Goal: Information Seeking & Learning: Learn about a topic

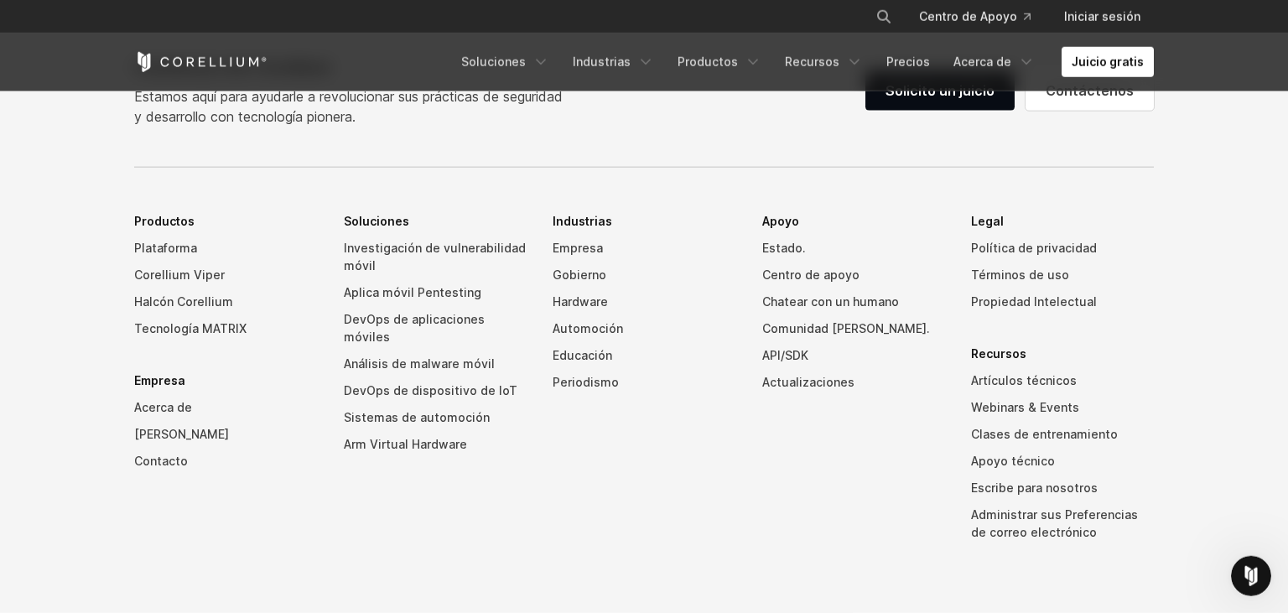
scroll to position [4262, 0]
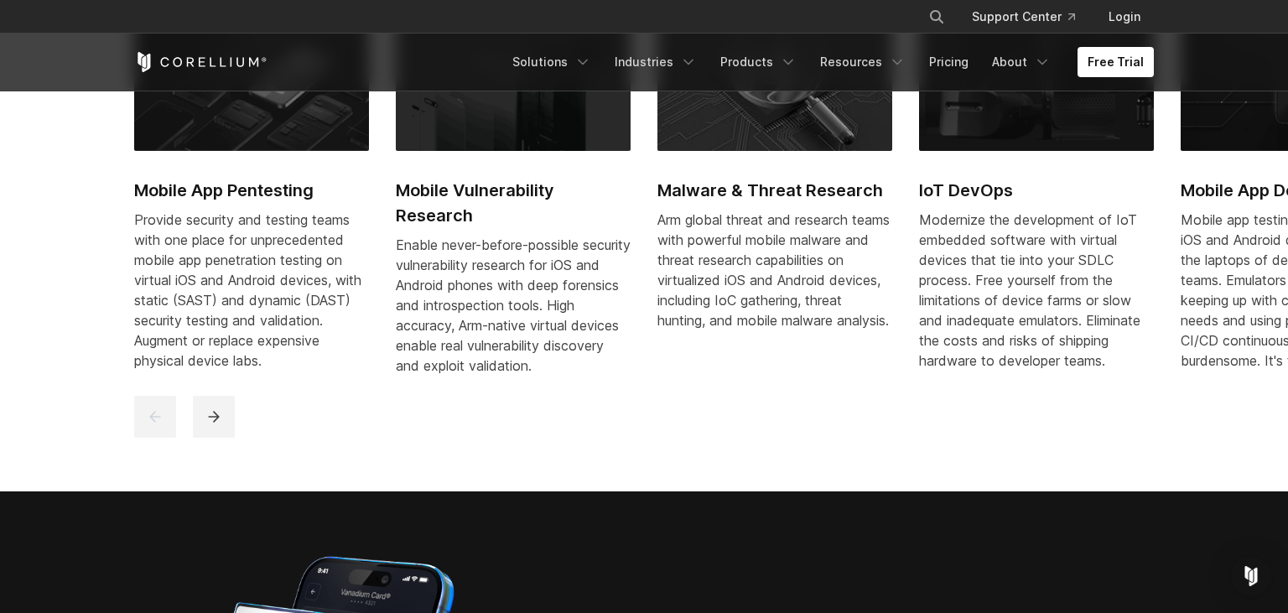
scroll to position [620, 0]
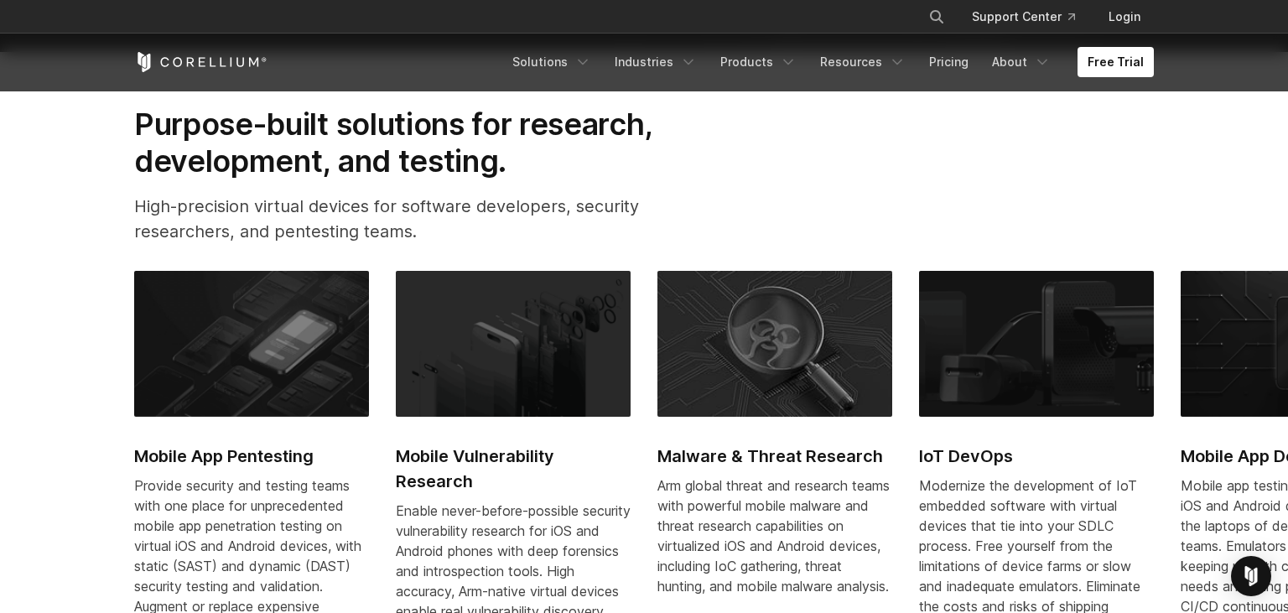
click at [258, 454] on h2 "Mobile App Pentesting" at bounding box center [251, 456] width 235 height 25
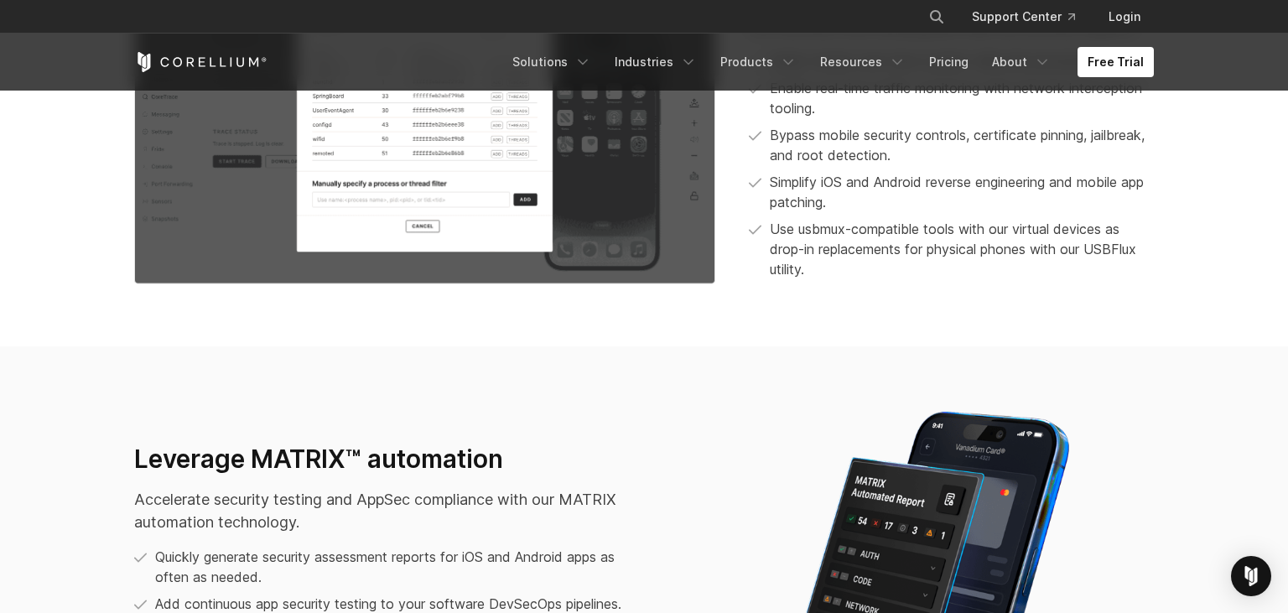
scroll to position [2125, 0]
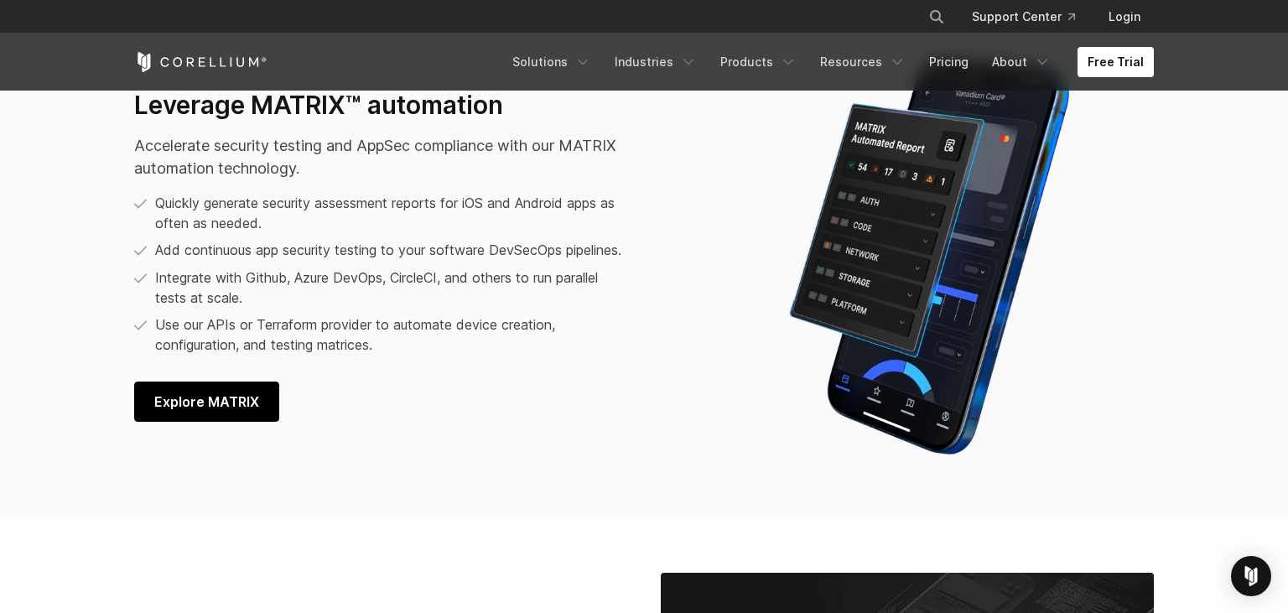
click at [209, 412] on span "Explore MATRIX" at bounding box center [206, 402] width 105 height 20
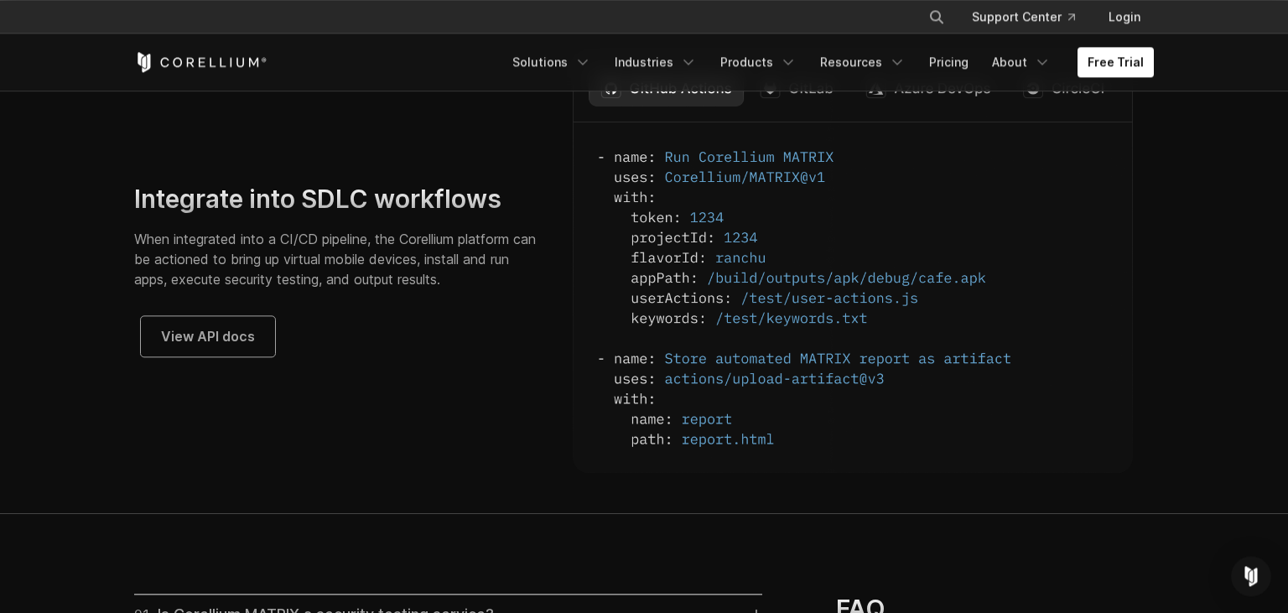
scroll to position [4340, 0]
